Goal: Information Seeking & Learning: Check status

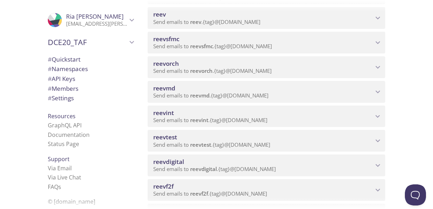
scroll to position [246, 0]
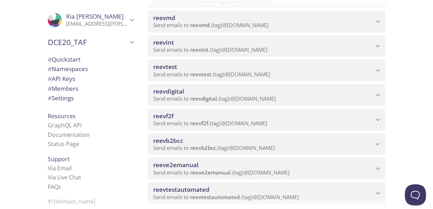
click at [231, 98] on span "Send emails to reevdigital . {tag} @[DOMAIN_NAME]" at bounding box center [214, 98] width 123 height 7
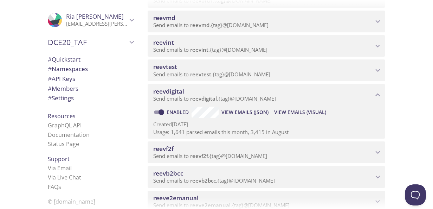
click at [288, 111] on span "View Emails (Visual)" at bounding box center [300, 112] width 52 height 8
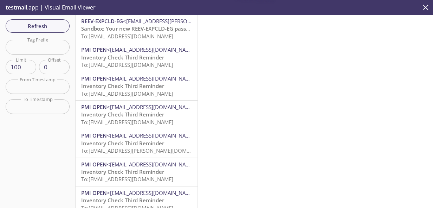
click at [115, 33] on span "To: [EMAIL_ADDRESS][DOMAIN_NAME]" at bounding box center [127, 36] width 92 height 7
